Goal: Task Accomplishment & Management: Manage account settings

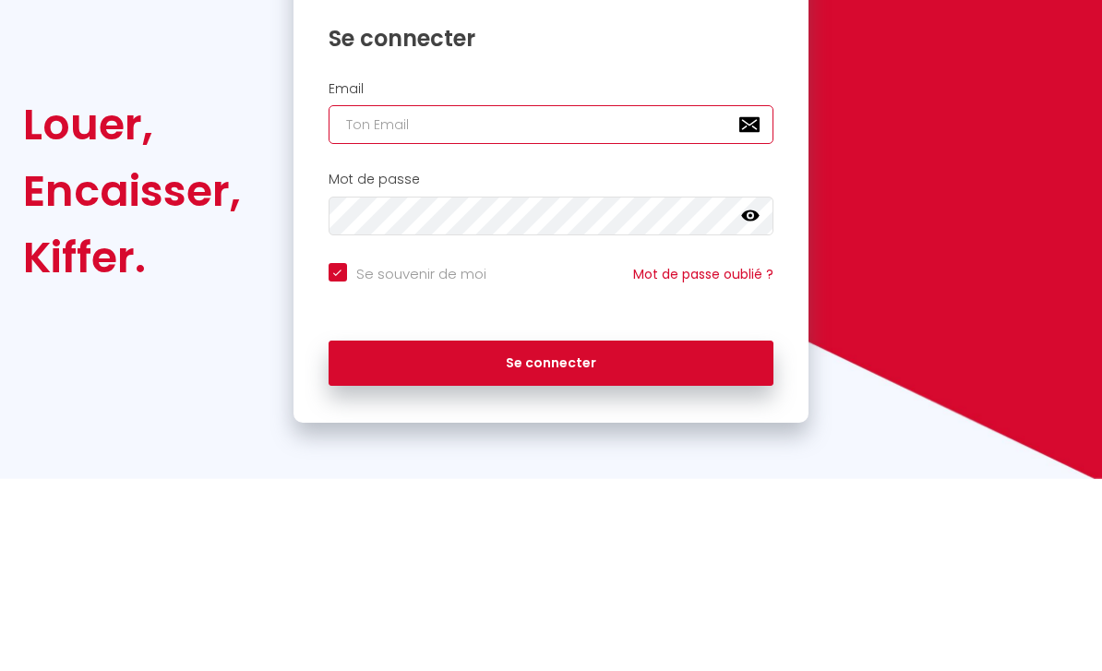
type input "[EMAIL_ADDRESS][DOMAIN_NAME]"
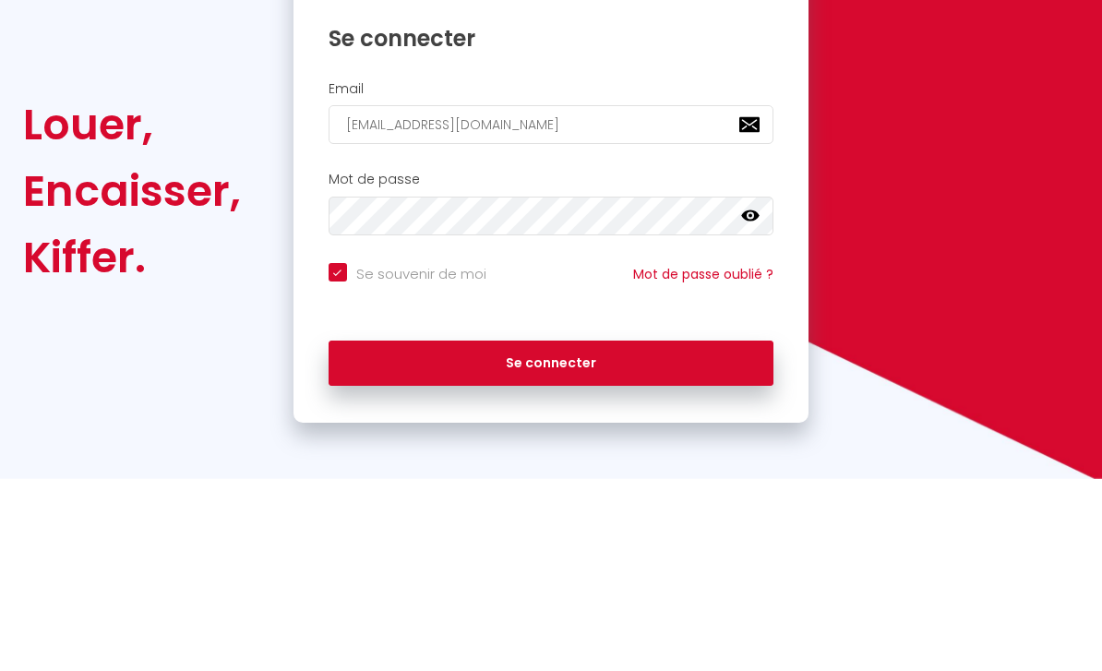
click at [551, 533] on button "Se connecter" at bounding box center [551, 556] width 446 height 46
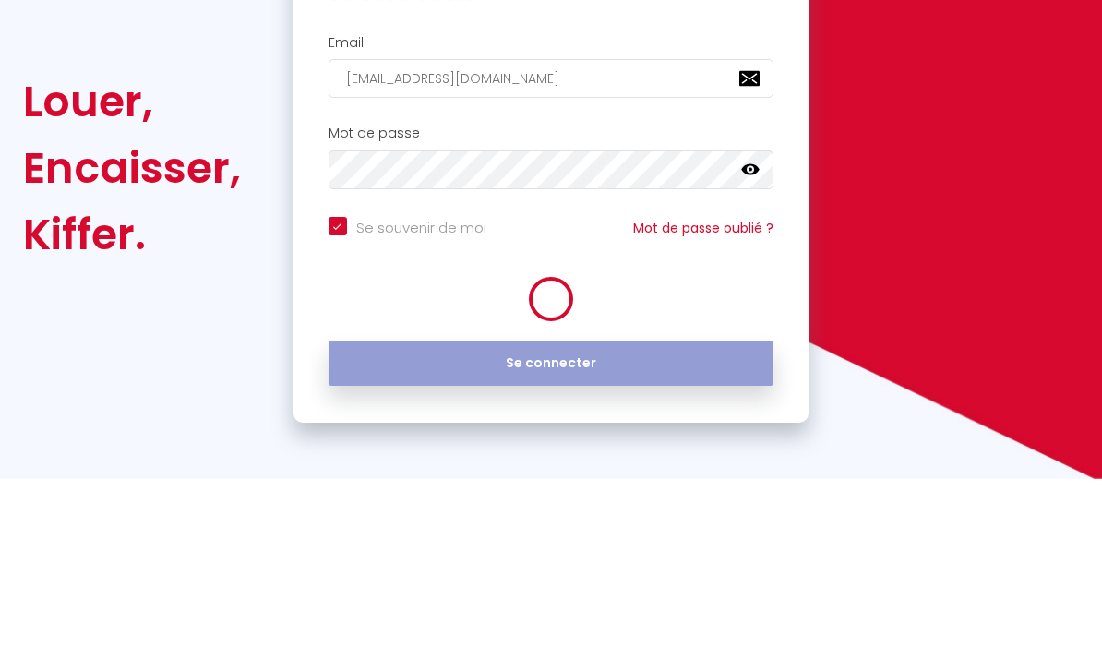
scroll to position [59, 0]
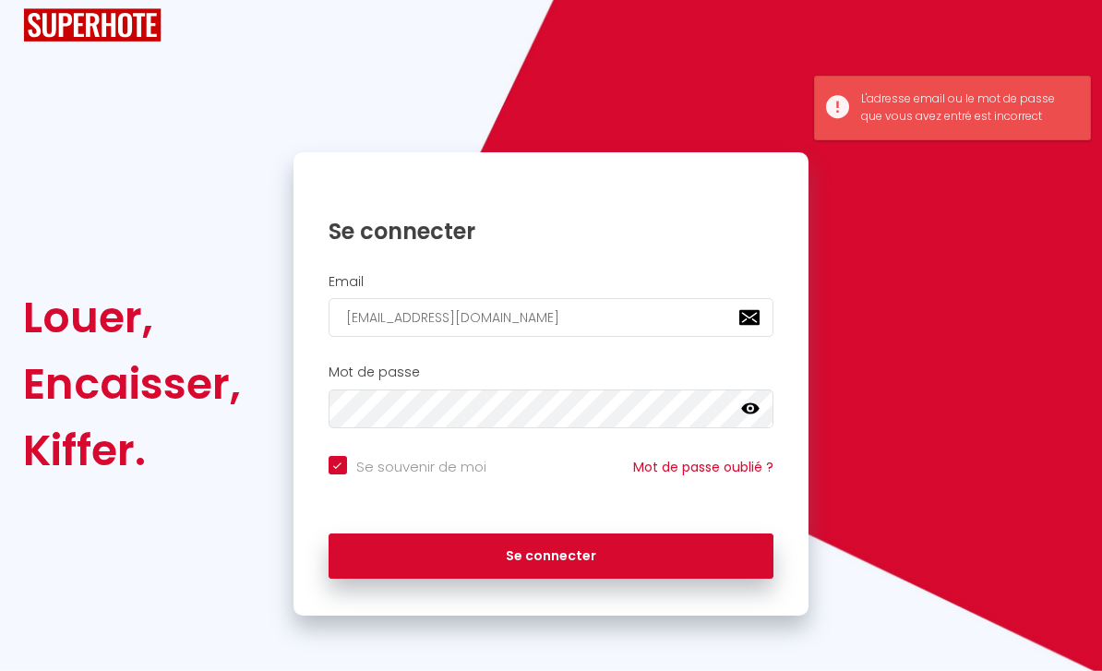
click at [755, 399] on icon at bounding box center [750, 408] width 18 height 18
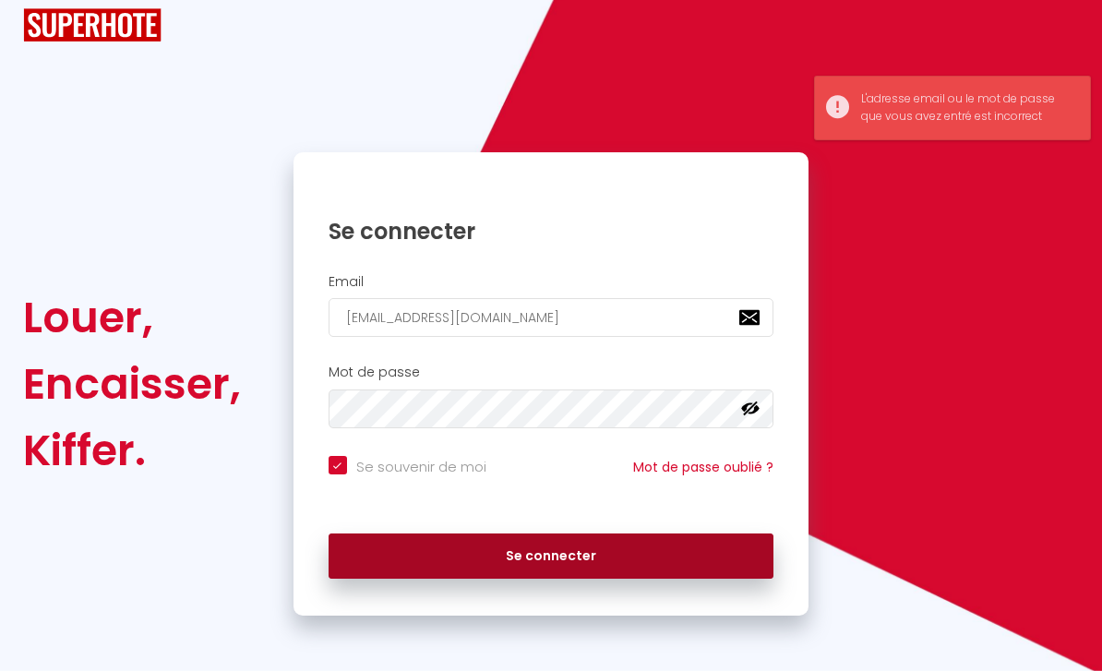
click at [545, 544] on button "Se connecter" at bounding box center [551, 556] width 446 height 46
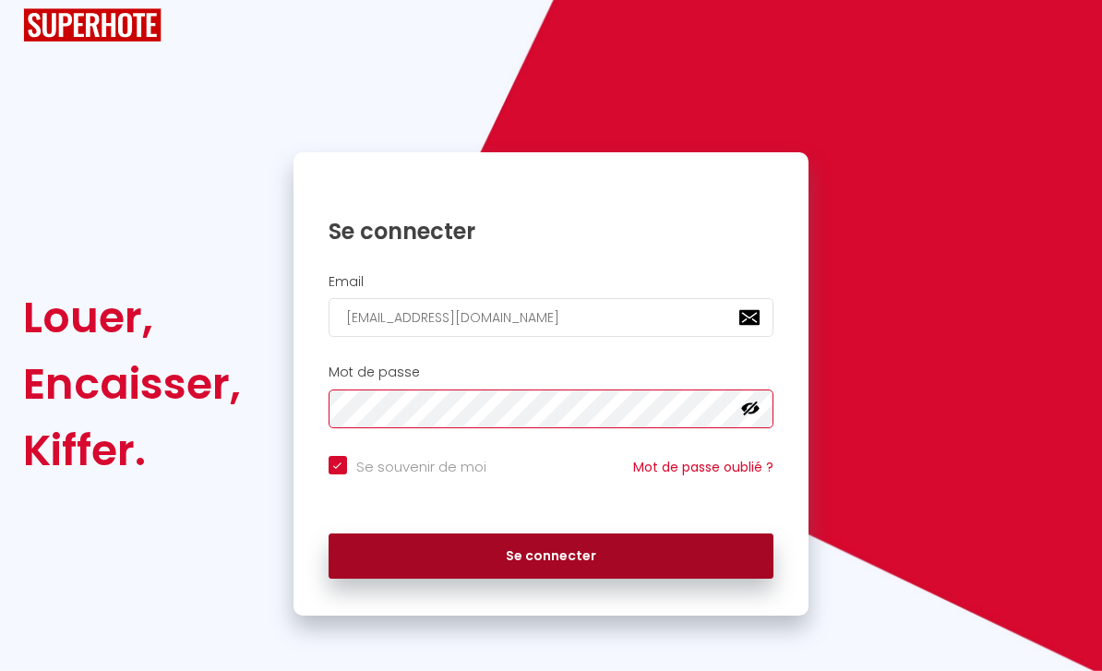
click at [551, 540] on button "Se connecter" at bounding box center [551, 556] width 446 height 46
checkbox input "true"
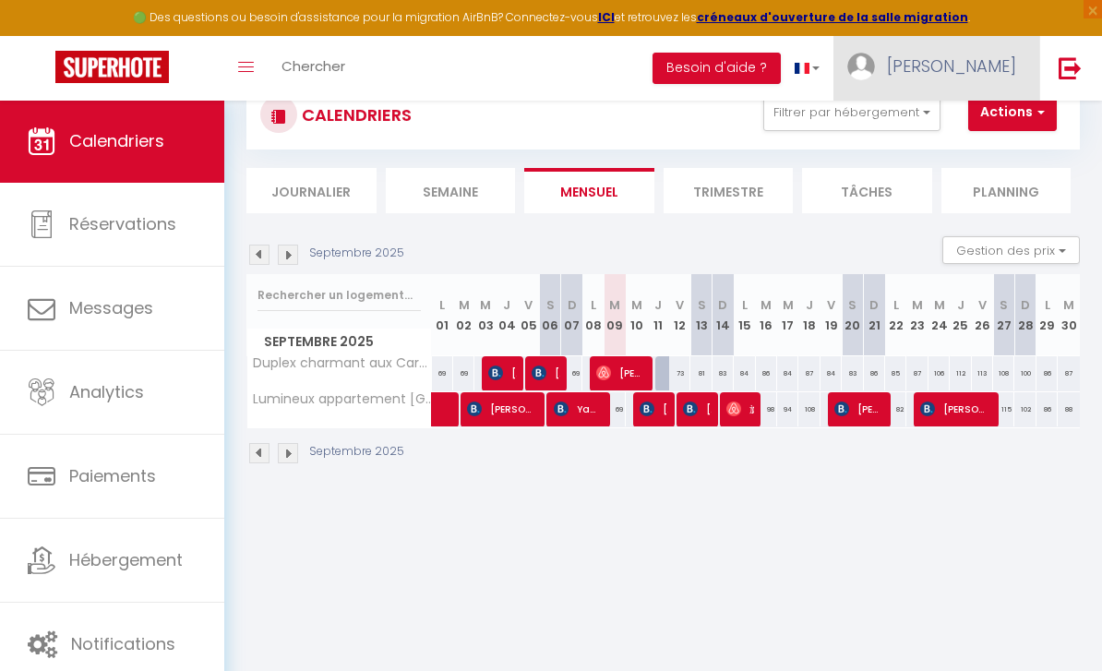
click at [995, 65] on span "[PERSON_NAME]" at bounding box center [951, 65] width 129 height 23
click at [1016, 125] on link "Paramètres" at bounding box center [965, 128] width 137 height 31
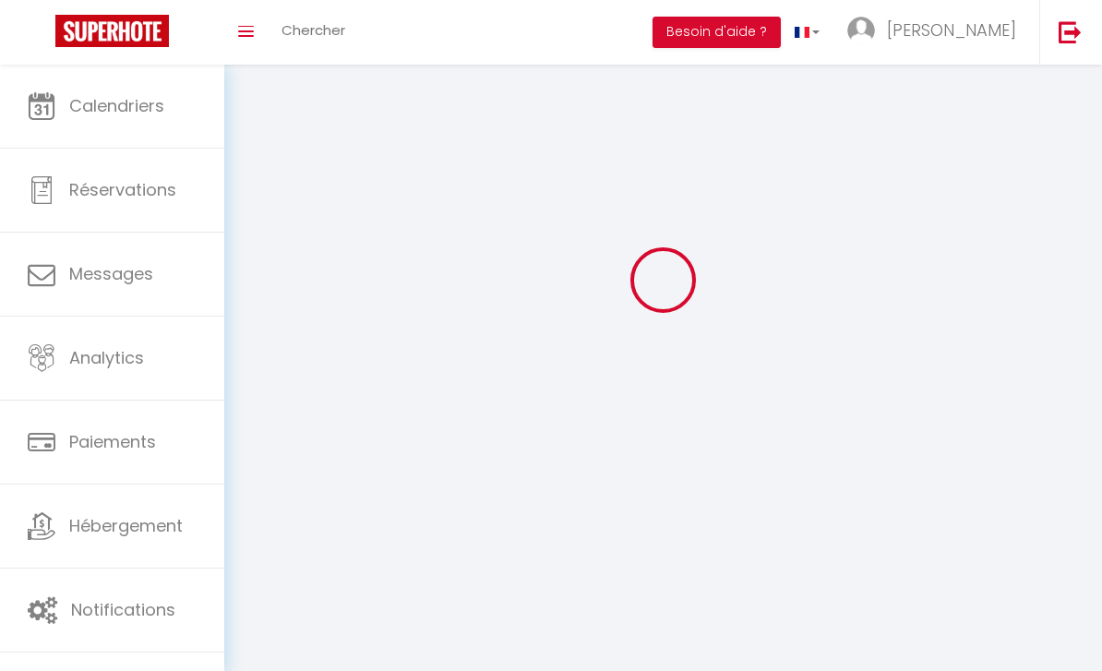
select select
type input "[PERSON_NAME]"
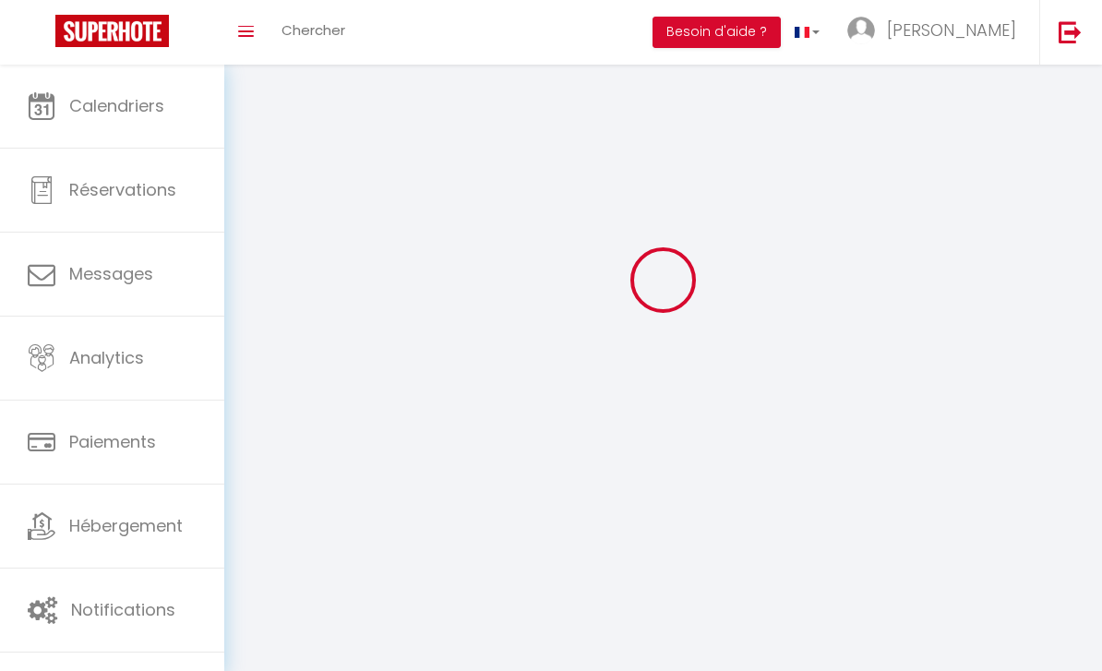
type input "Perié"
type input "0648204199"
type input "[STREET_ADDRESS]"
type input "31130"
type input "[PERSON_NAME]-Fonsegrives"
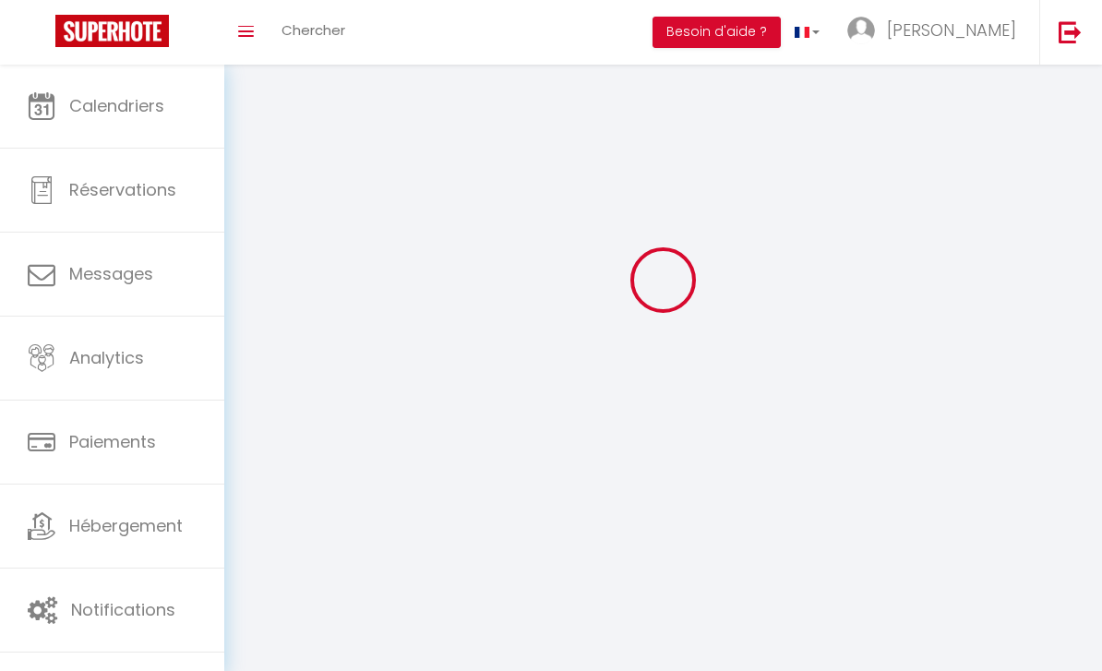
type input "gvd4fgK0lHtqXwWXVm0Mh0BSb"
type input "rIWpS24O9TjbBBdQHKEyc4FNG"
type input "[URL][DOMAIN_NAME]"
select select "28"
select select "fr"
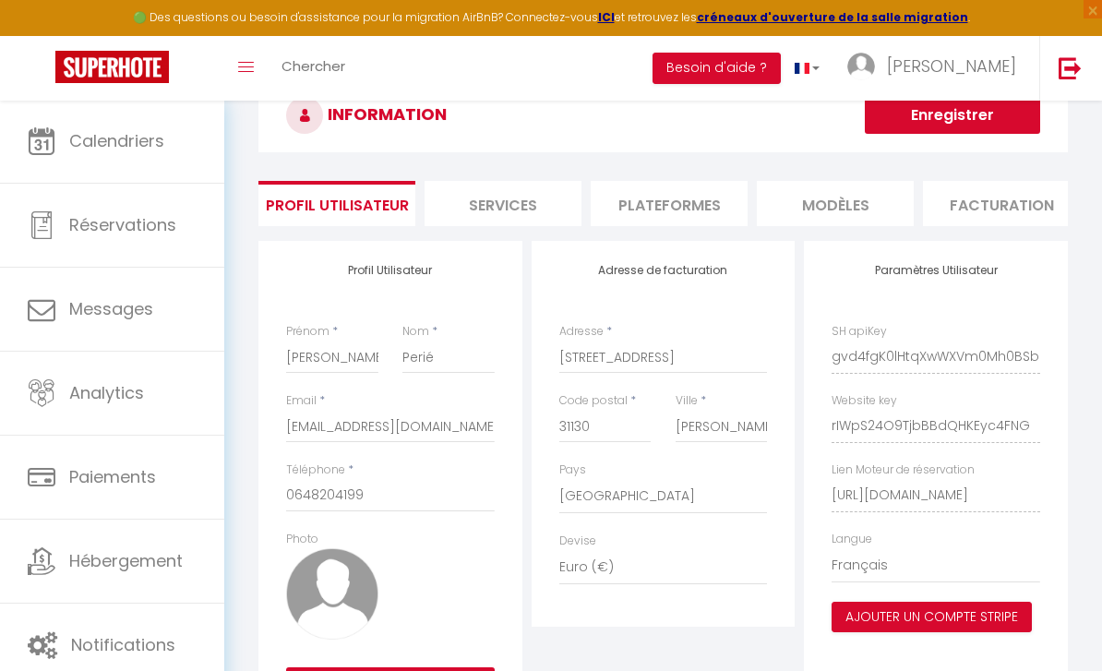
click at [709, 199] on li "Plateformes" at bounding box center [668, 203] width 157 height 45
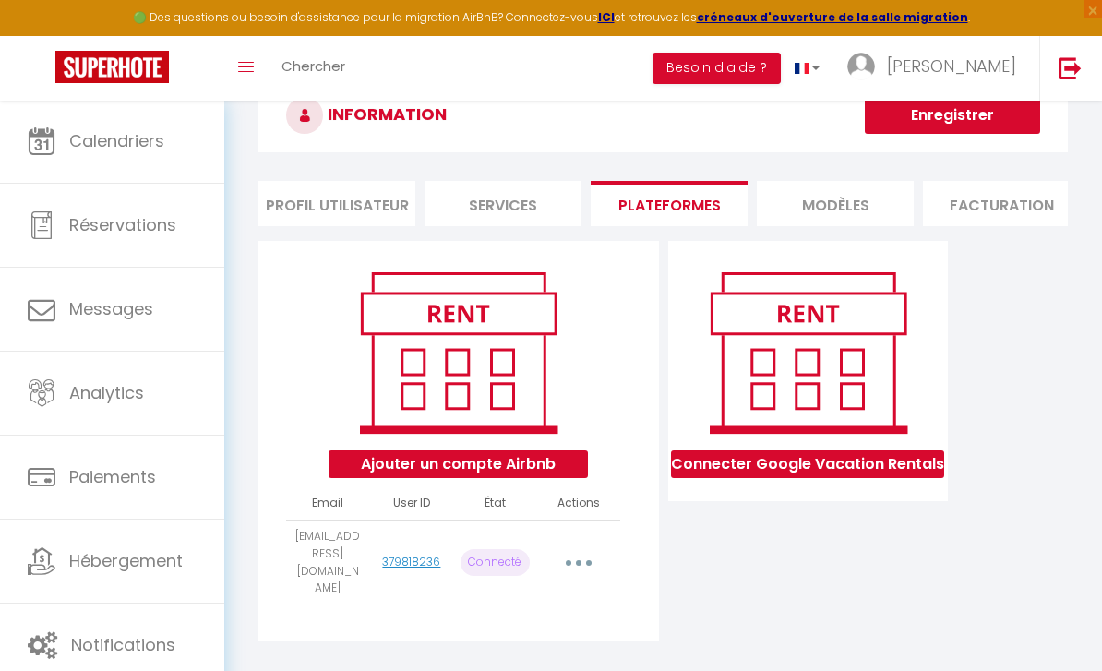
click at [573, 563] on button "button" at bounding box center [578, 562] width 49 height 35
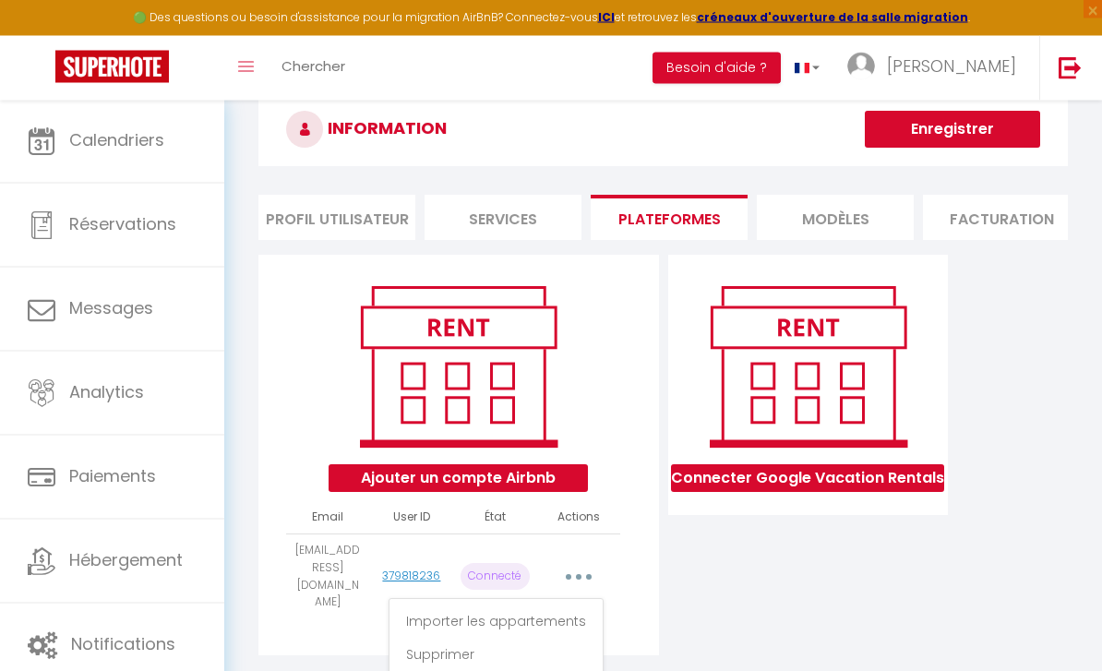
scroll to position [100, 0]
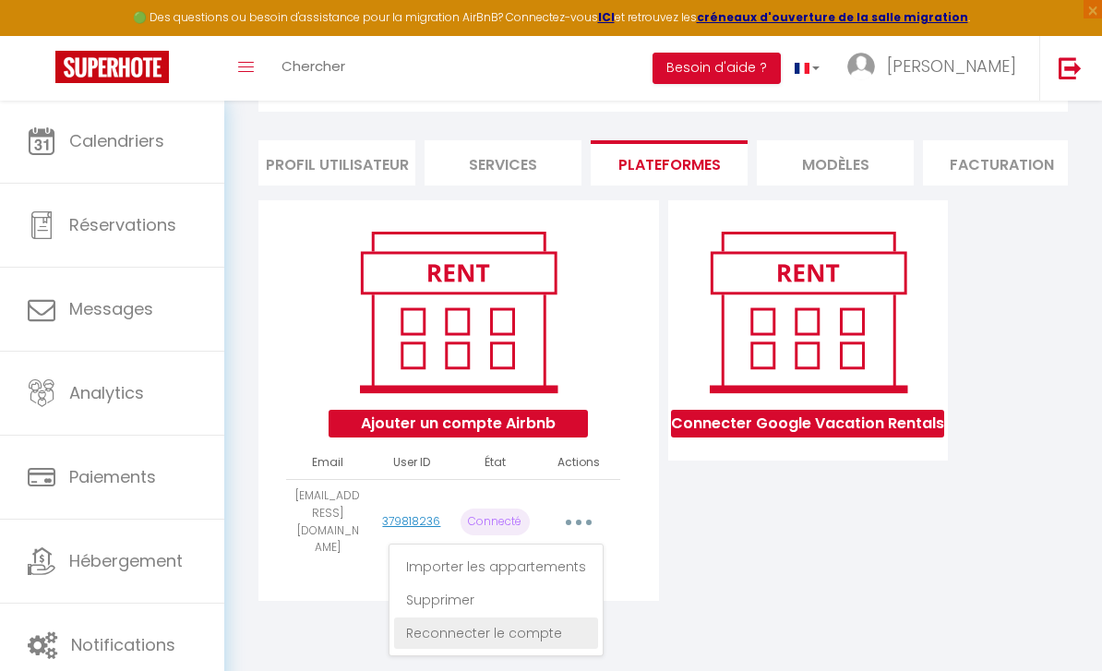
click at [550, 627] on link "Reconnecter le compte" at bounding box center [496, 632] width 204 height 31
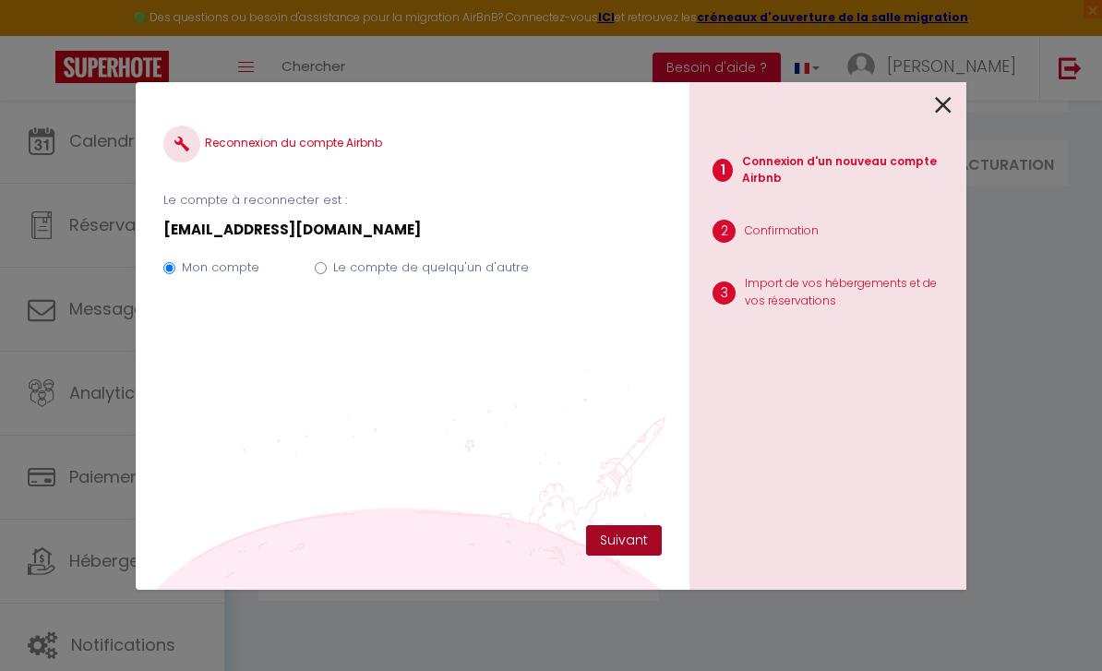
click at [628, 556] on button "Suivant" at bounding box center [624, 540] width 76 height 31
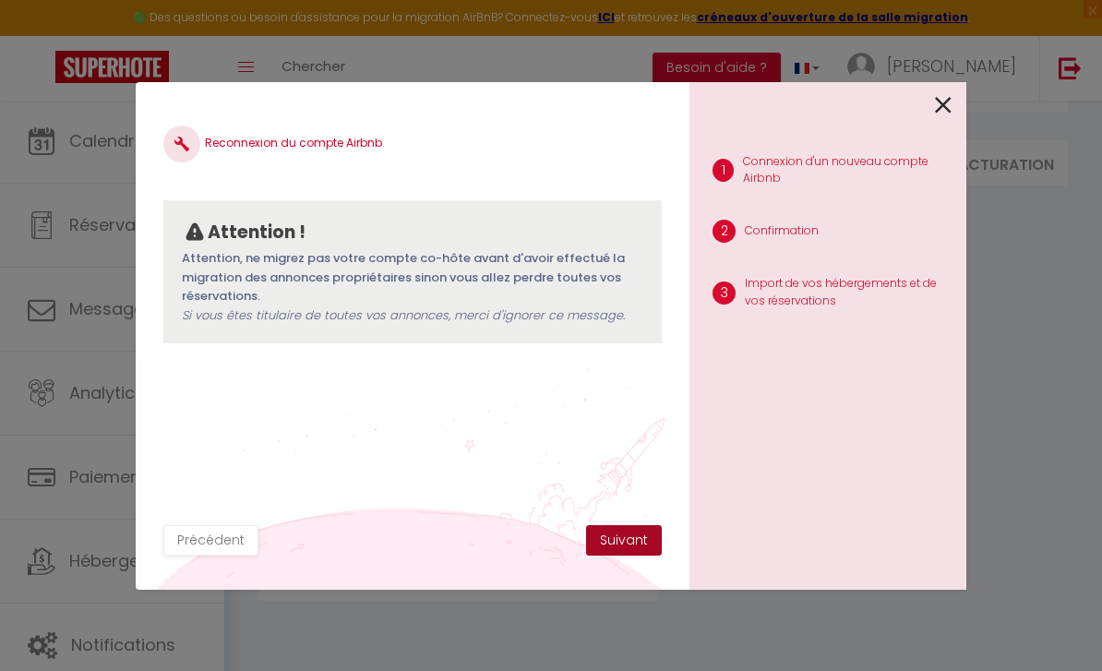
click at [635, 556] on button "Suivant" at bounding box center [624, 540] width 76 height 31
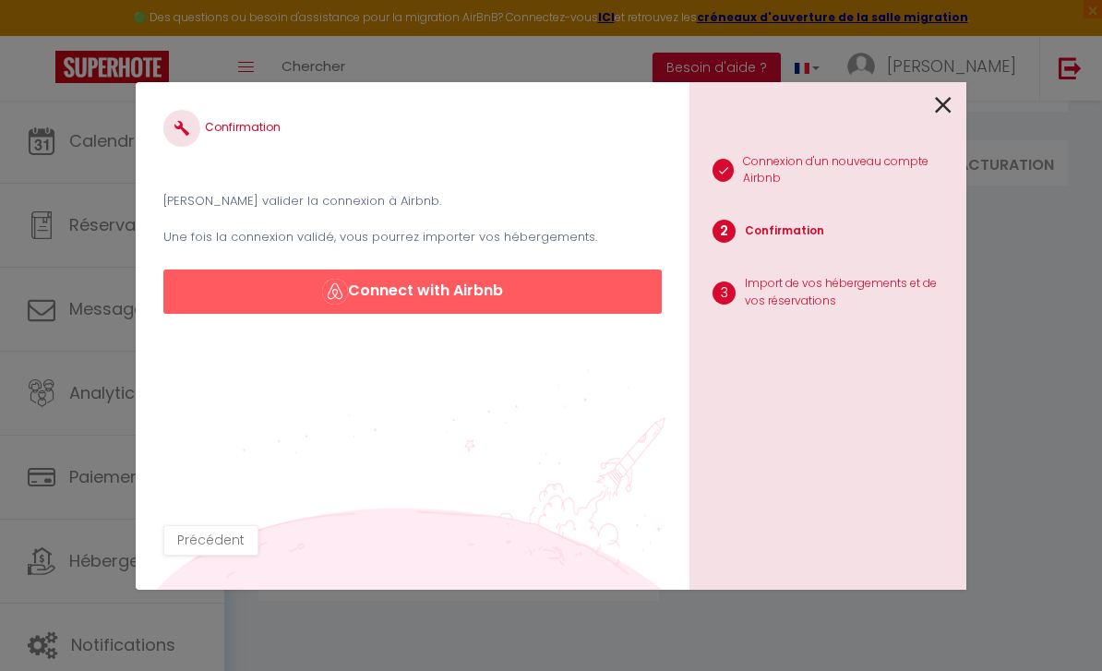
click at [494, 314] on button "Connect with Airbnb" at bounding box center [412, 291] width 498 height 44
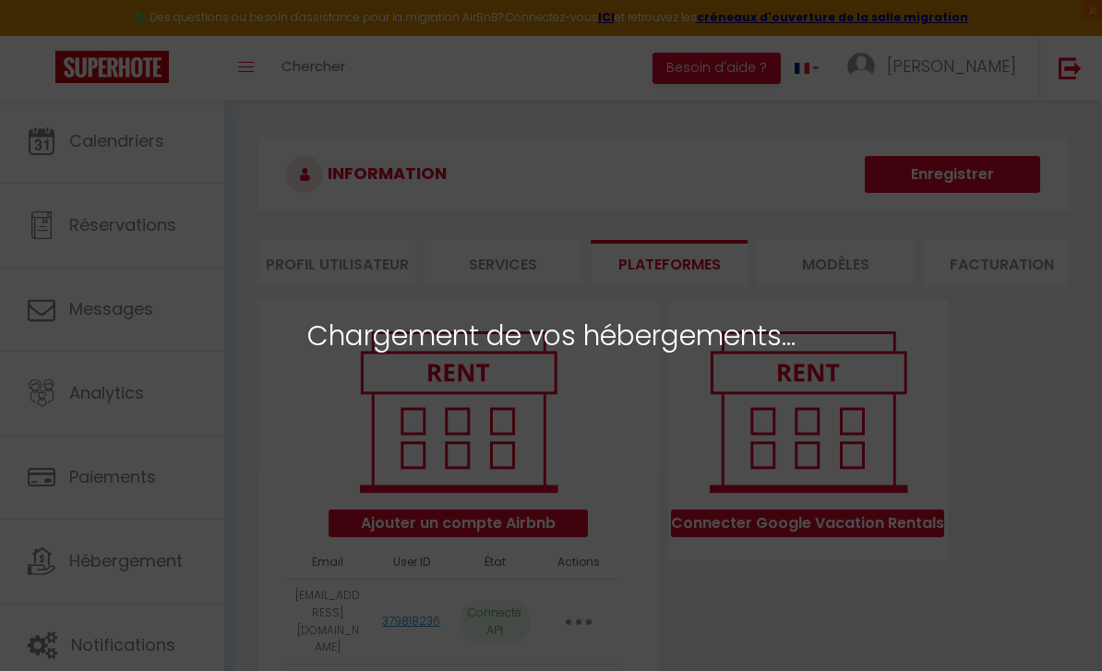
select select "28841"
select select "28842"
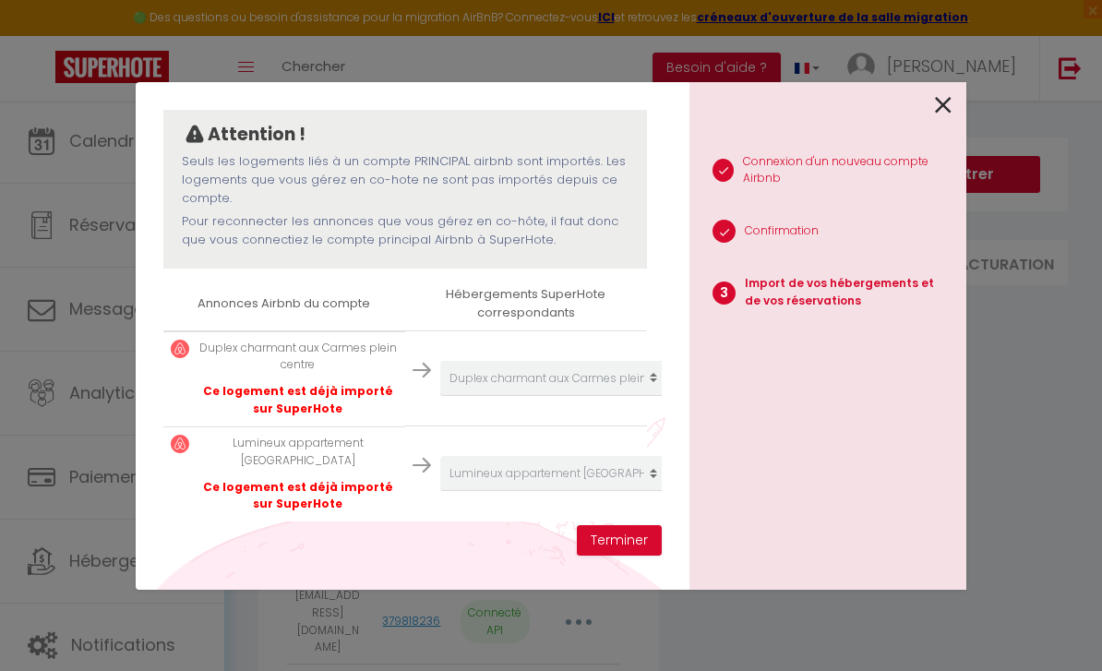
scroll to position [157, 0]
click at [660, 551] on button "Terminer" at bounding box center [619, 540] width 85 height 31
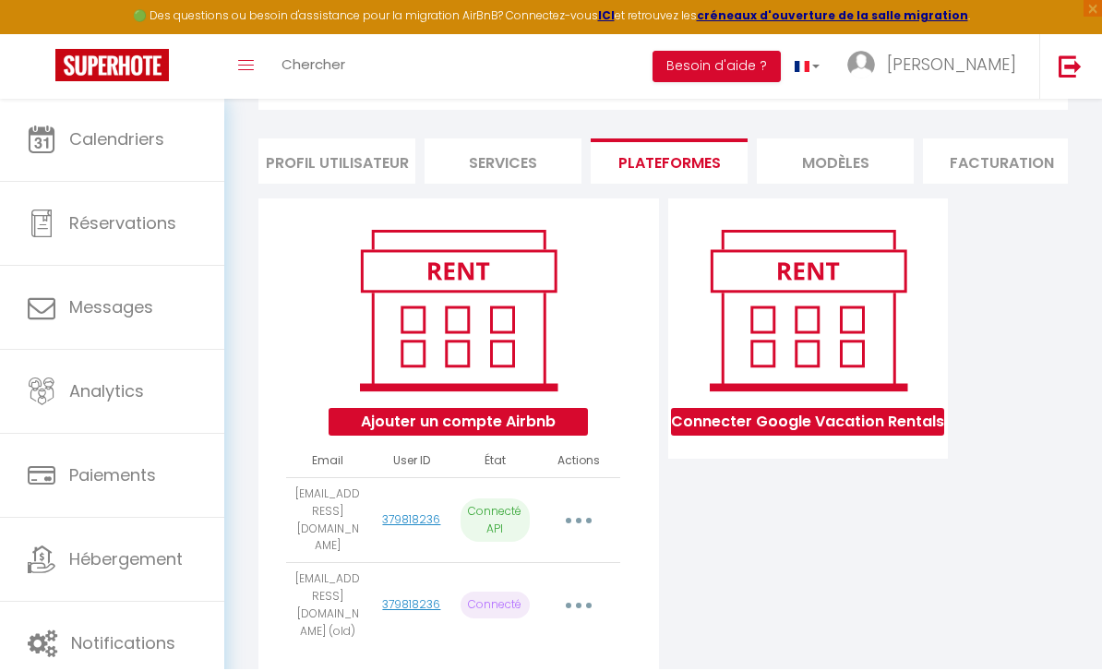
scroll to position [0, 0]
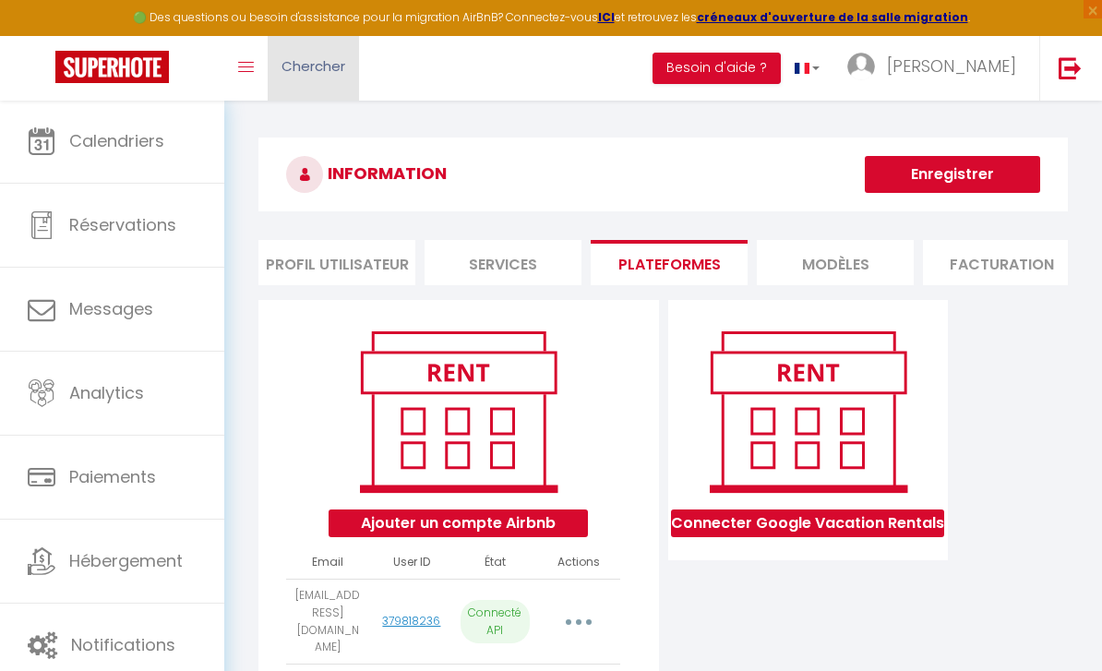
click at [325, 74] on span "Chercher" at bounding box center [313, 65] width 64 height 19
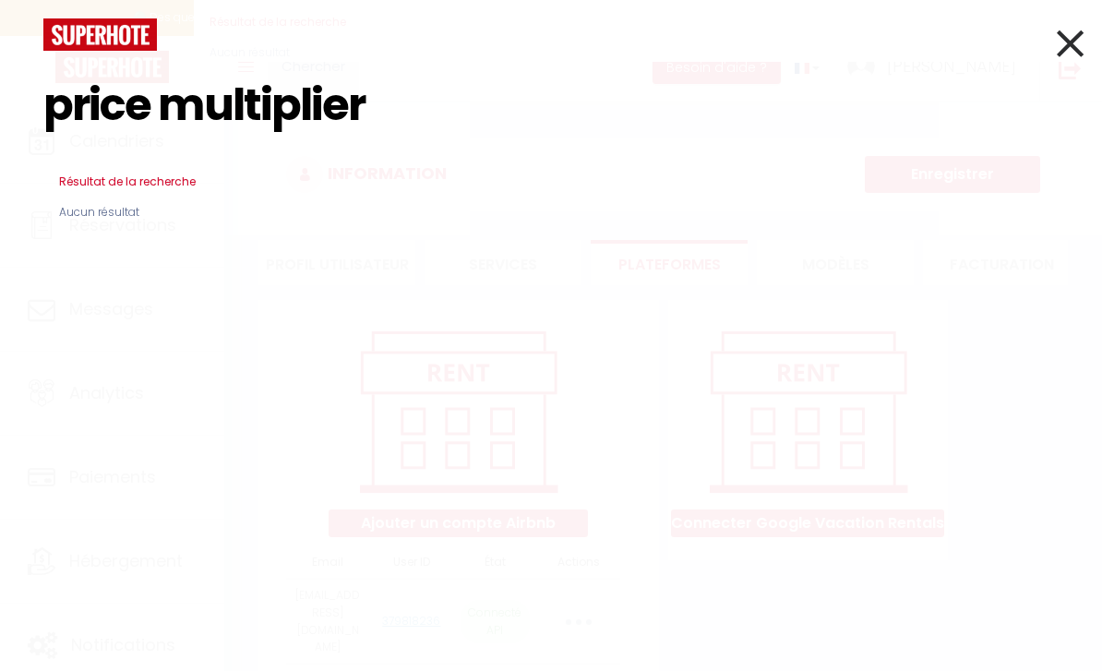
type input "price multiplier"
click at [1061, 44] on icon at bounding box center [1069, 43] width 27 height 46
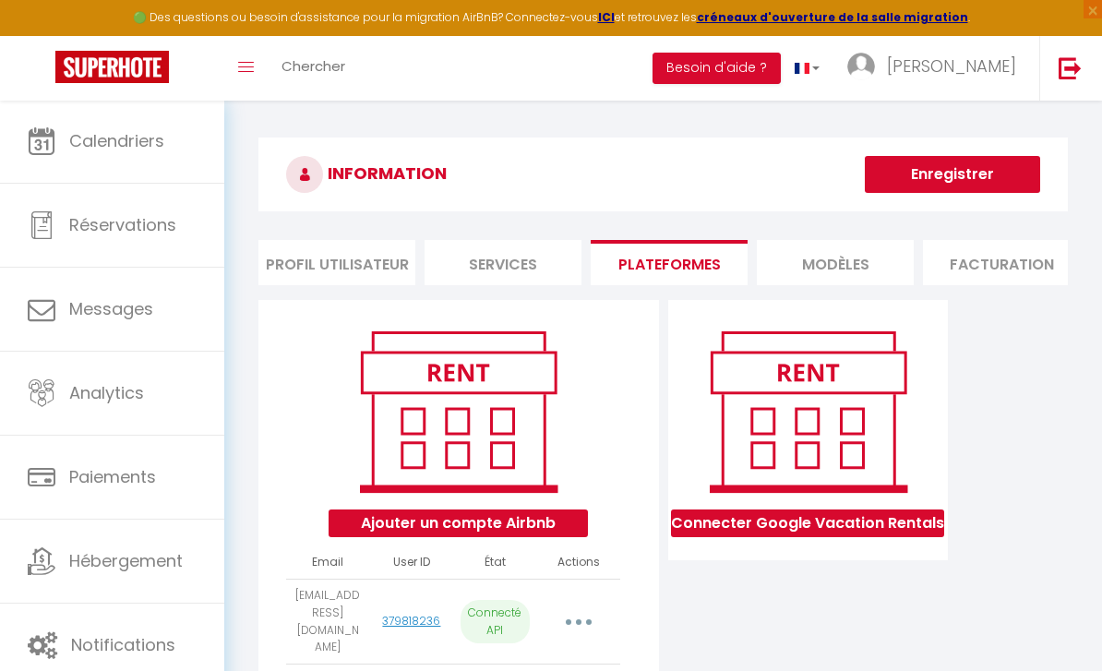
click at [1015, 268] on li "Facturation" at bounding box center [1001, 262] width 157 height 45
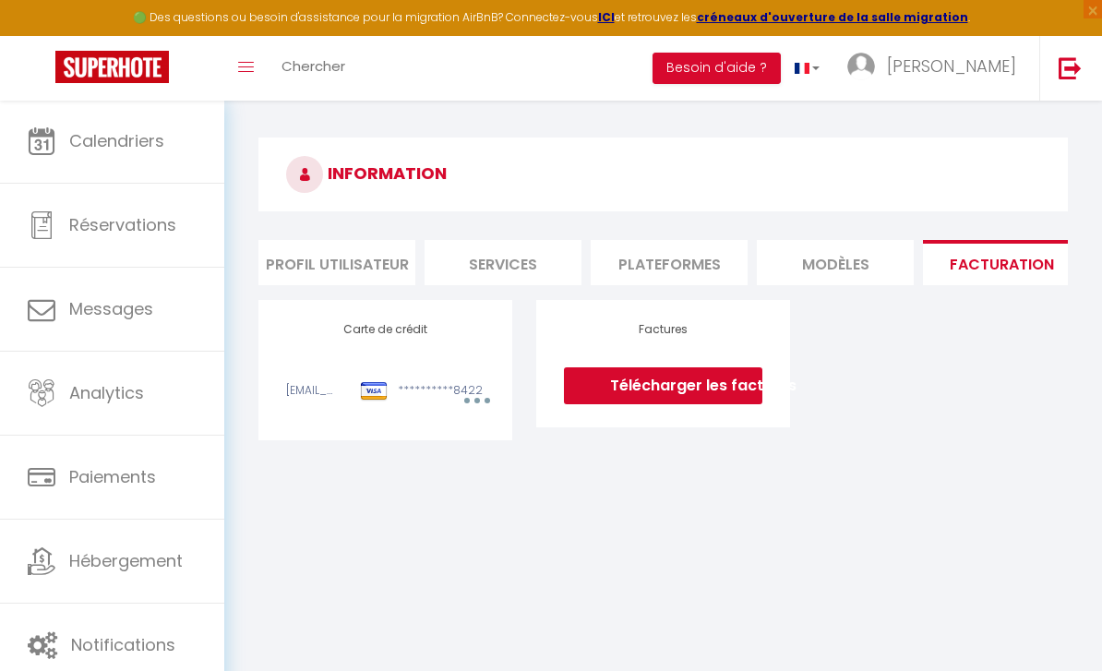
click at [360, 274] on li "Profil Utilisateur" at bounding box center [336, 262] width 157 height 45
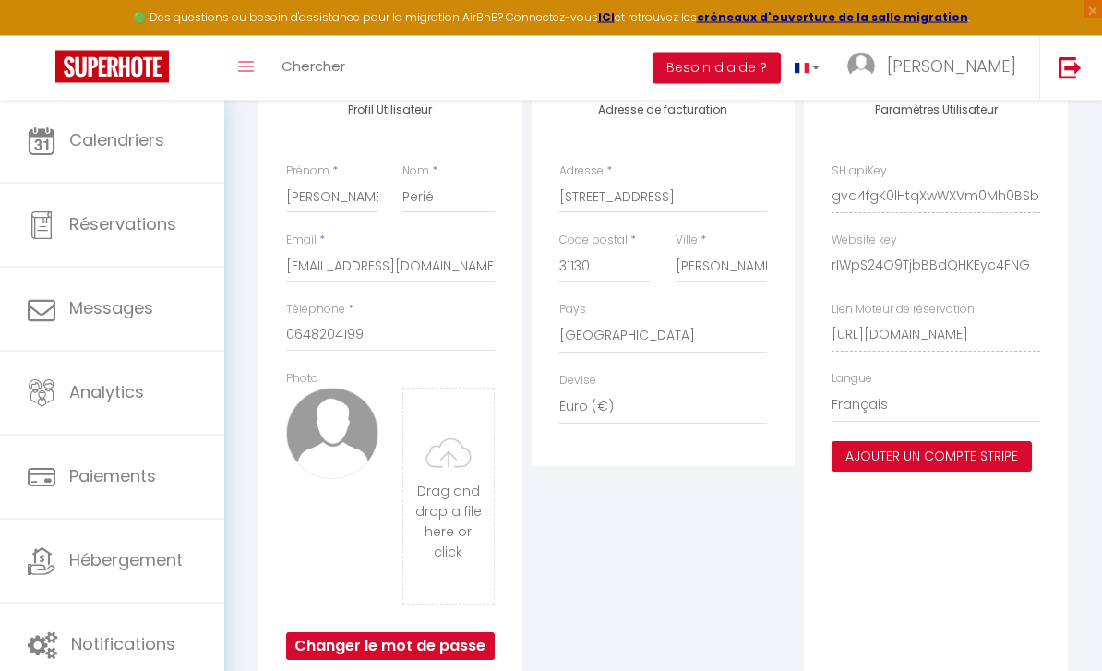
scroll to position [220, 0]
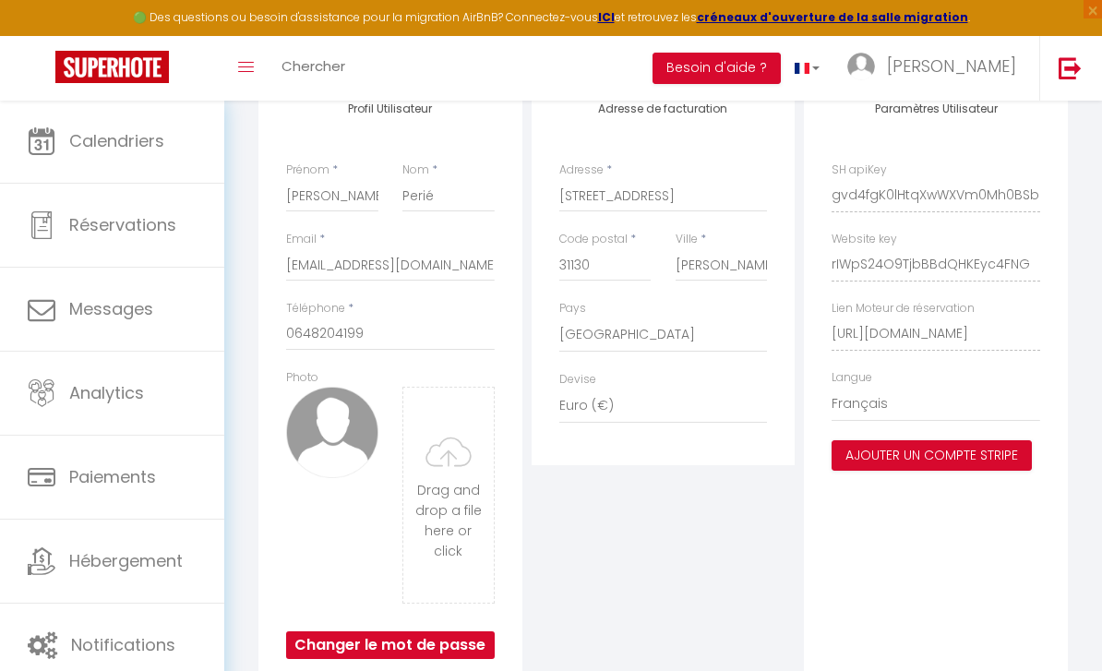
click at [146, 568] on span "Hébergement" at bounding box center [125, 560] width 113 height 23
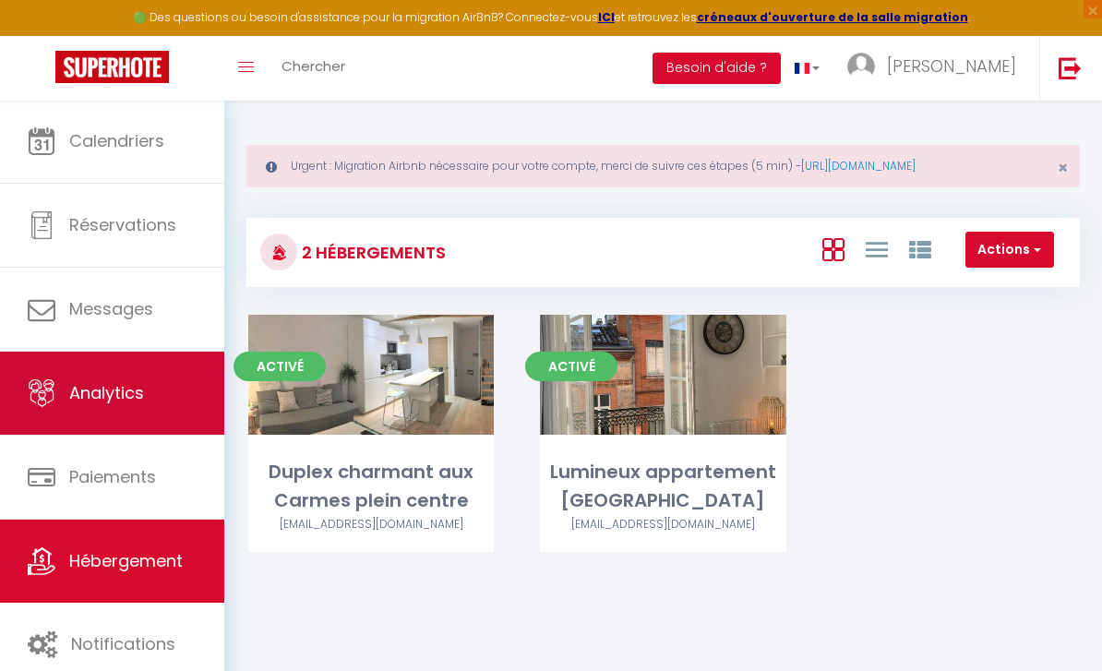
click at [154, 404] on link "Analytics" at bounding box center [112, 392] width 224 height 83
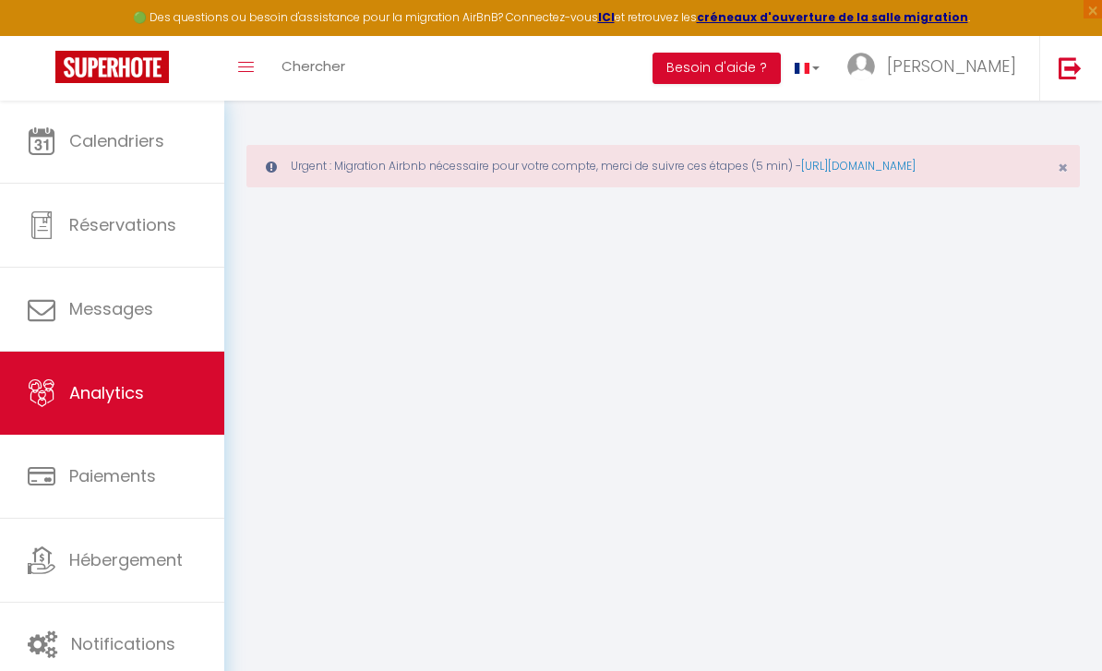
select select "2025"
select select "9"
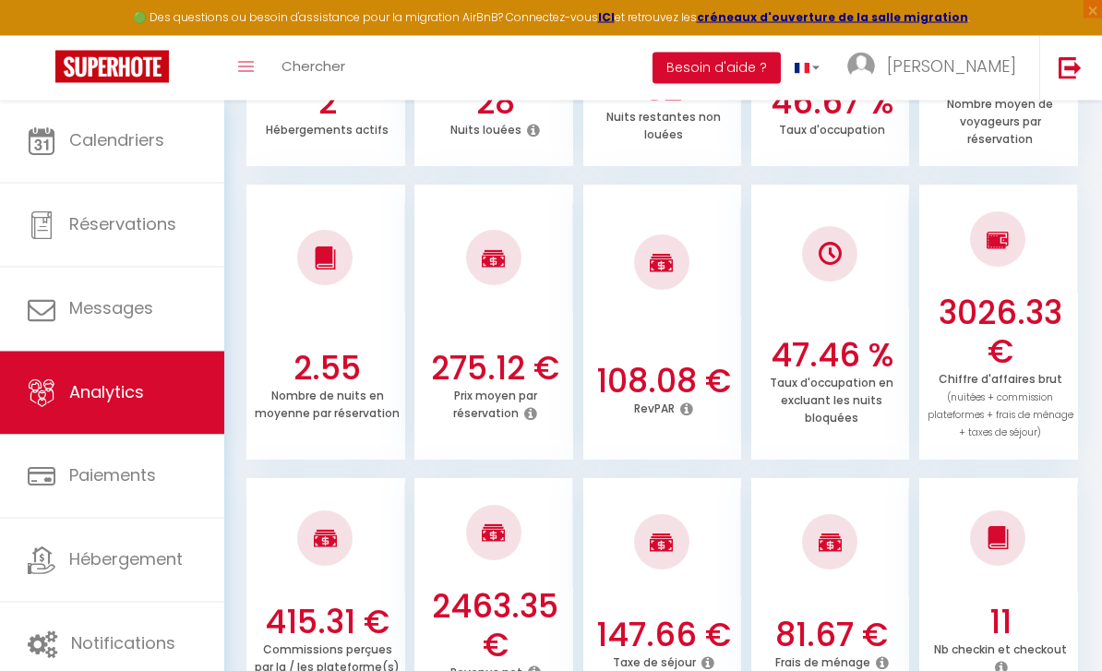
scroll to position [539, 0]
click at [1025, 326] on h3 "3026.33 €" at bounding box center [1000, 331] width 146 height 77
click at [1010, 417] on span "(nuitées + commission plateformes + frais de ménage + taxes de séjour)" at bounding box center [1000, 414] width 146 height 49
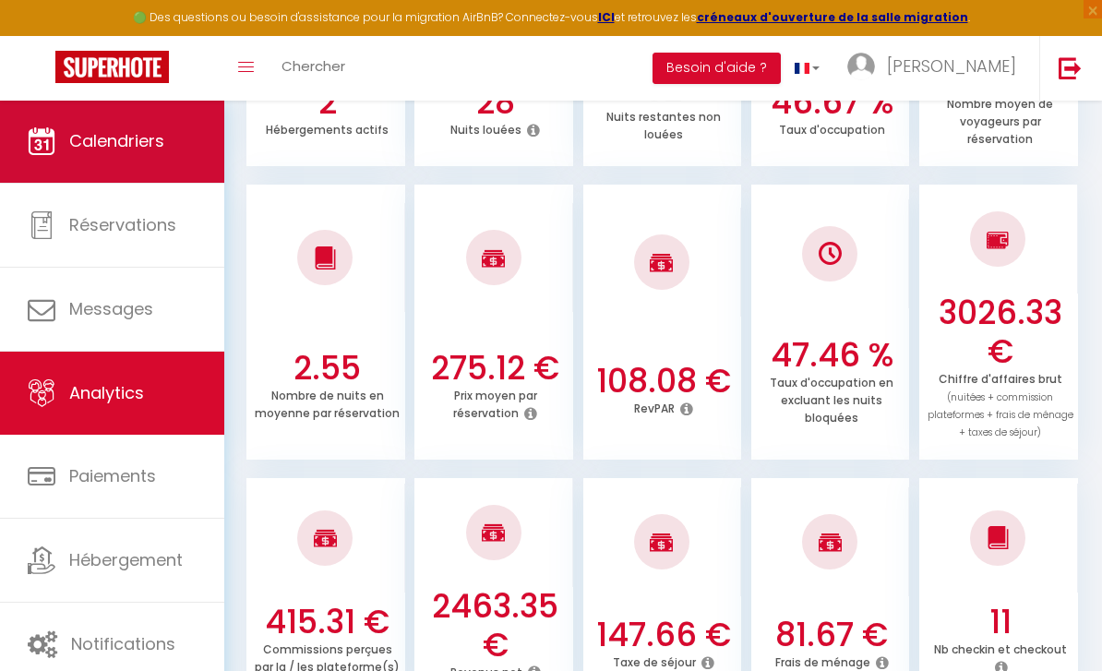
click at [155, 151] on span "Calendriers" at bounding box center [116, 140] width 95 height 23
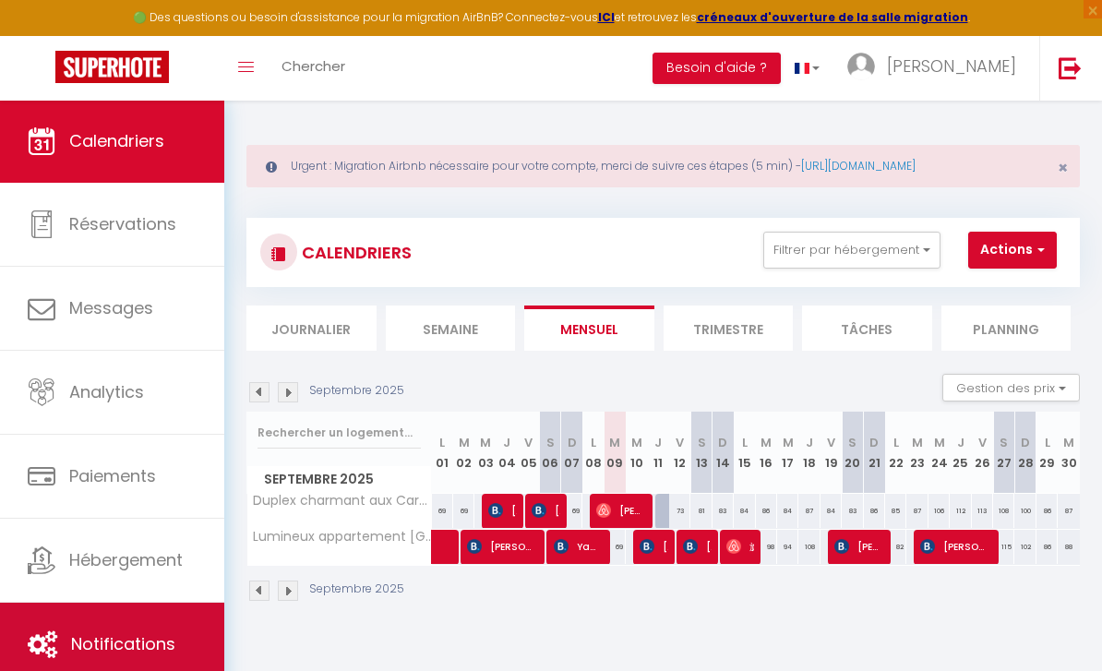
click at [125, 659] on link "Notifications" at bounding box center [112, 643] width 224 height 83
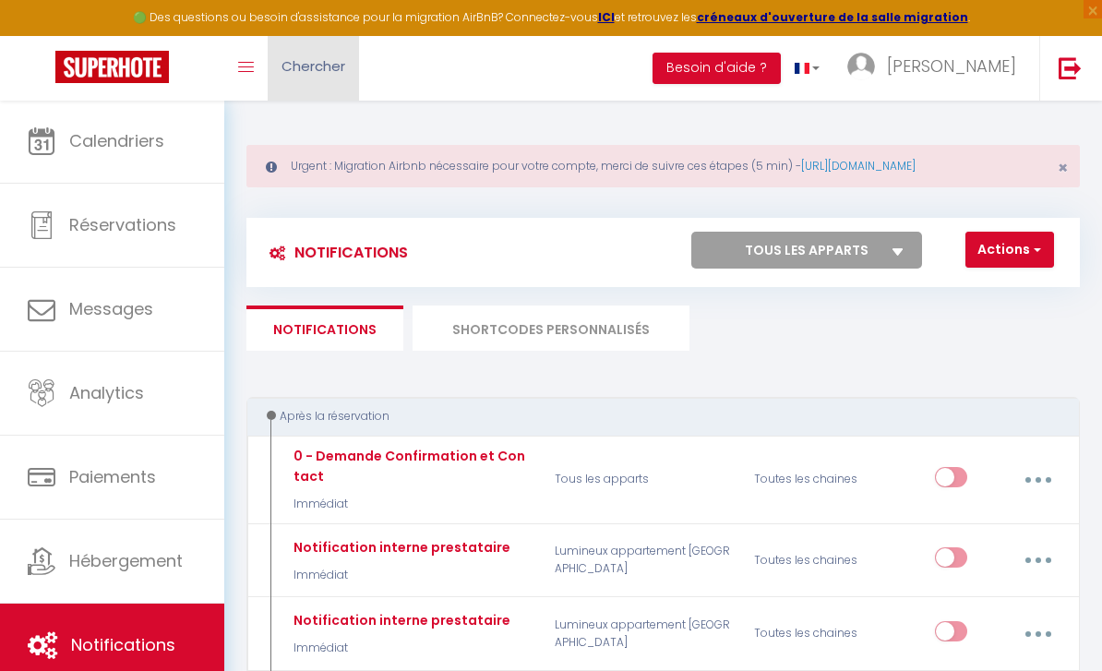
click at [268, 50] on link "Chercher" at bounding box center [313, 68] width 91 height 65
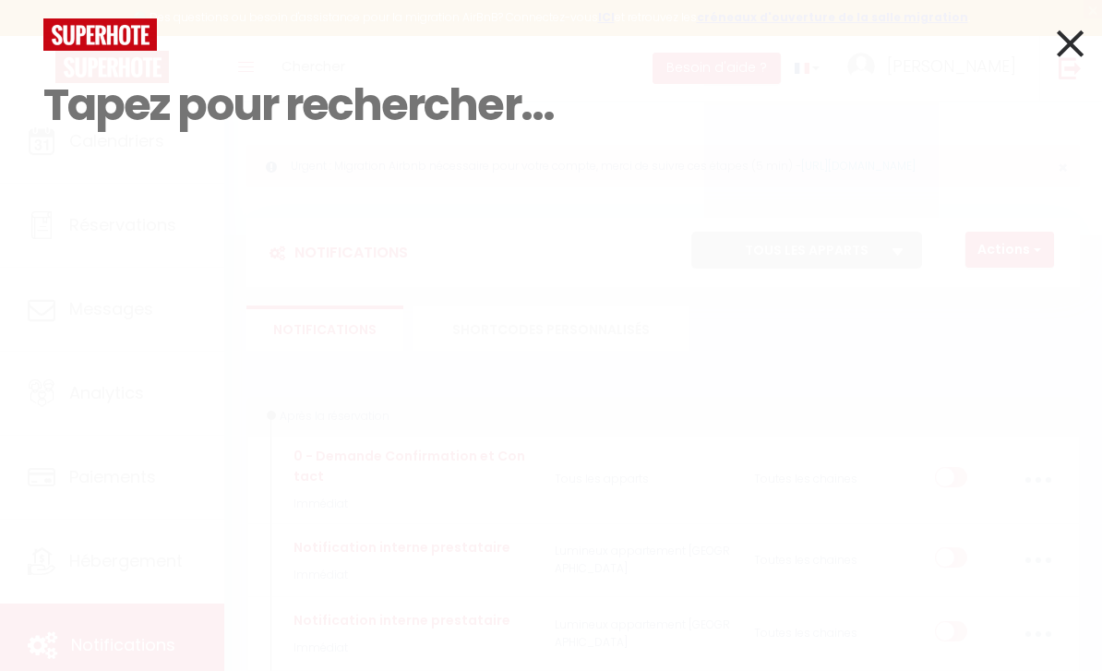
click at [1056, 42] on icon at bounding box center [1069, 43] width 27 height 46
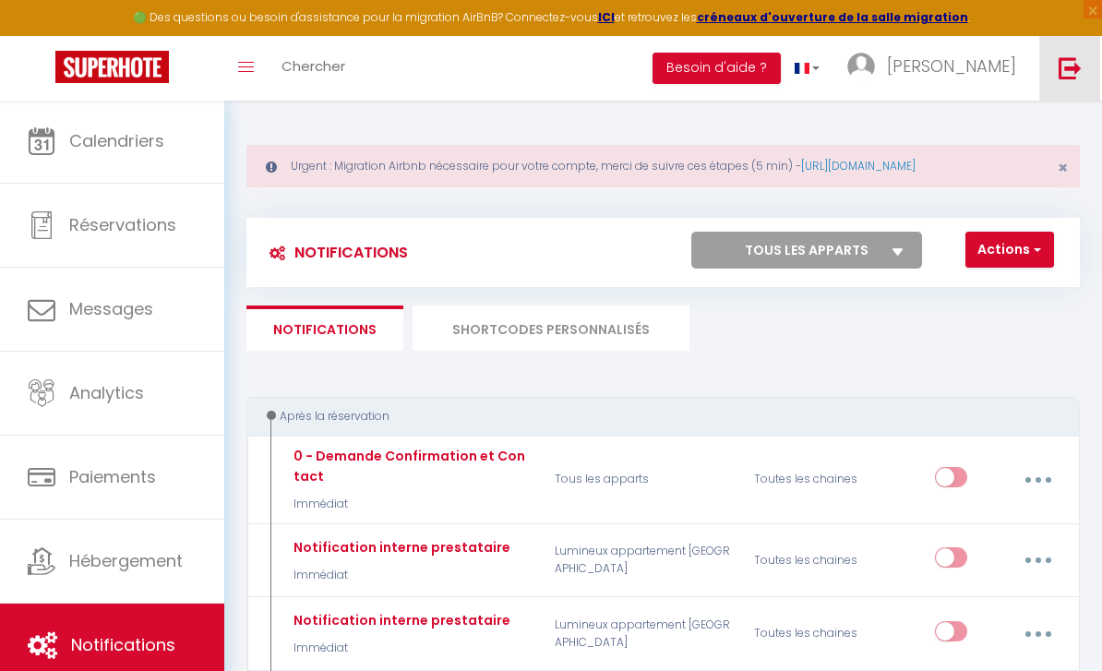
click at [1077, 37] on link at bounding box center [1069, 68] width 61 height 65
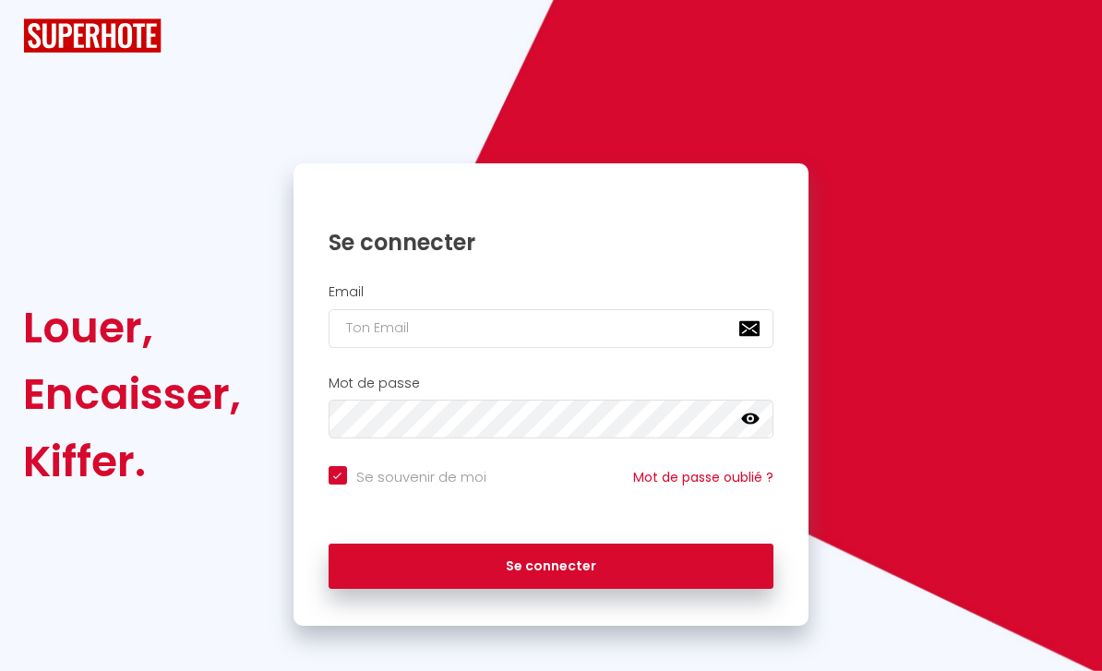
checkbox input "true"
